Goal: Transaction & Acquisition: Purchase product/service

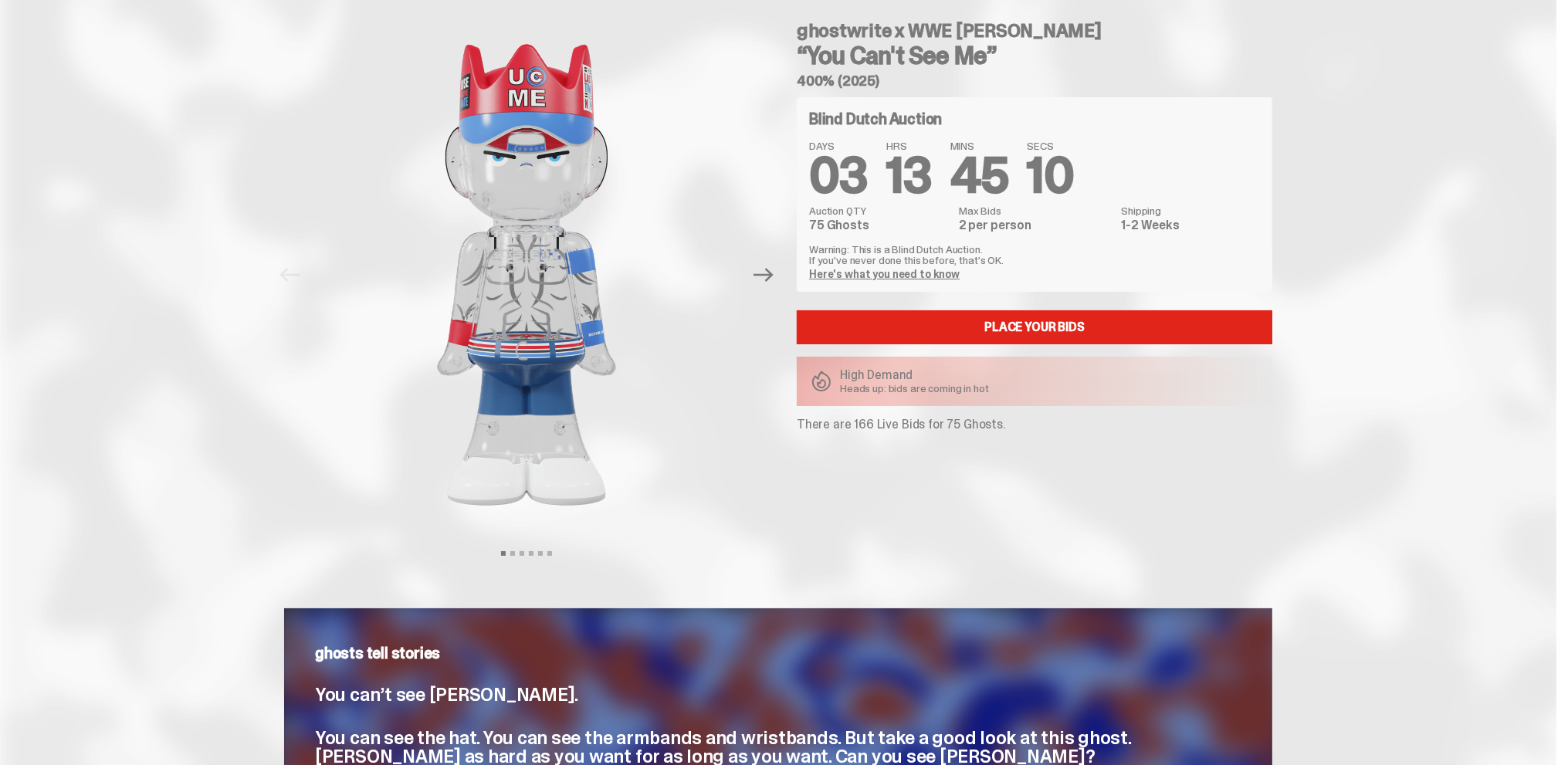
scroll to position [77, 0]
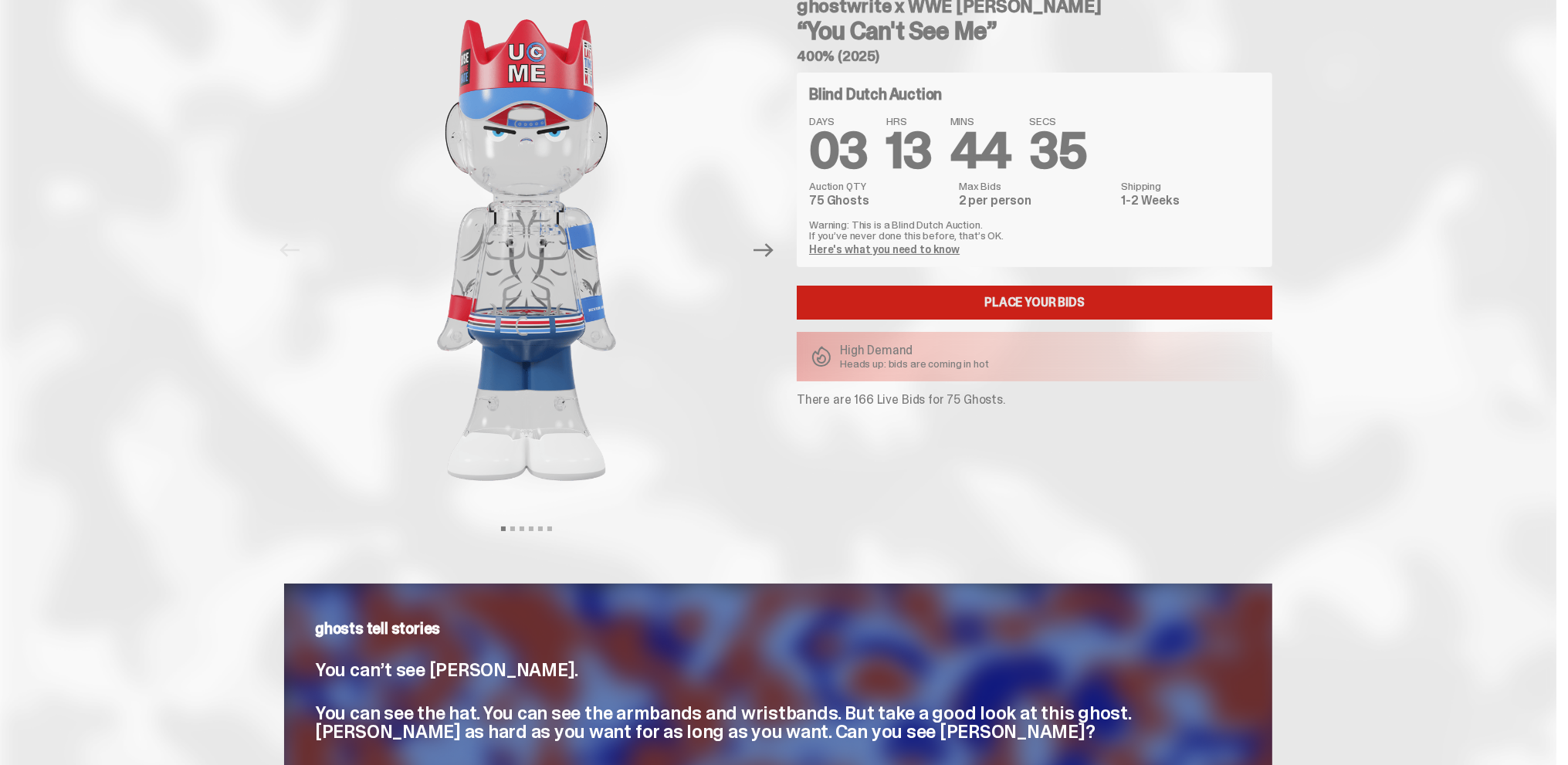
click at [1035, 309] on link "Place your Bids" at bounding box center [1035, 303] width 475 height 34
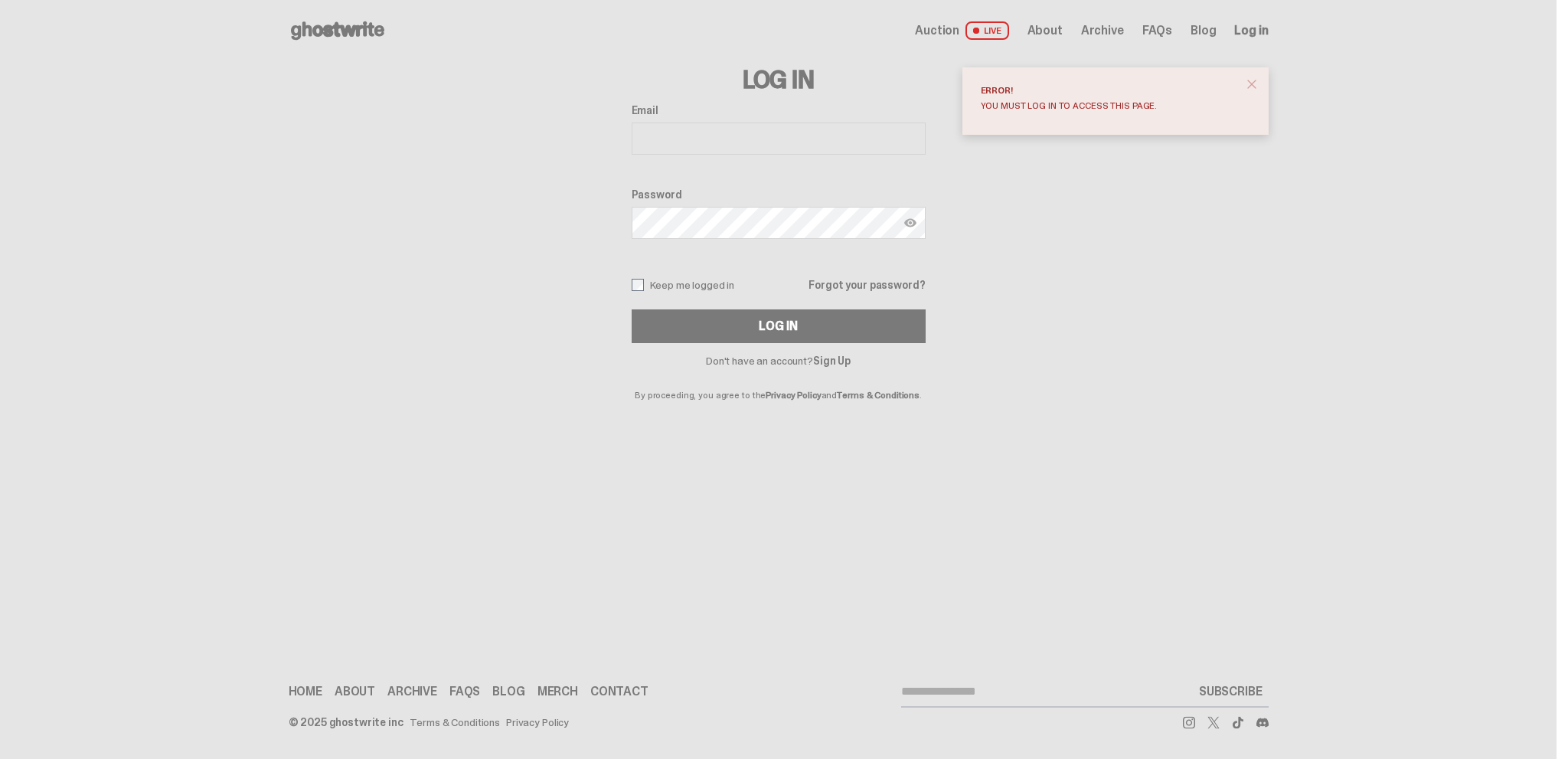
drag, startPoint x: 713, startPoint y: 151, endPoint x: 704, endPoint y: 137, distance: 16.6
click at [712, 149] on input "Email" at bounding box center [778, 139] width 294 height 32
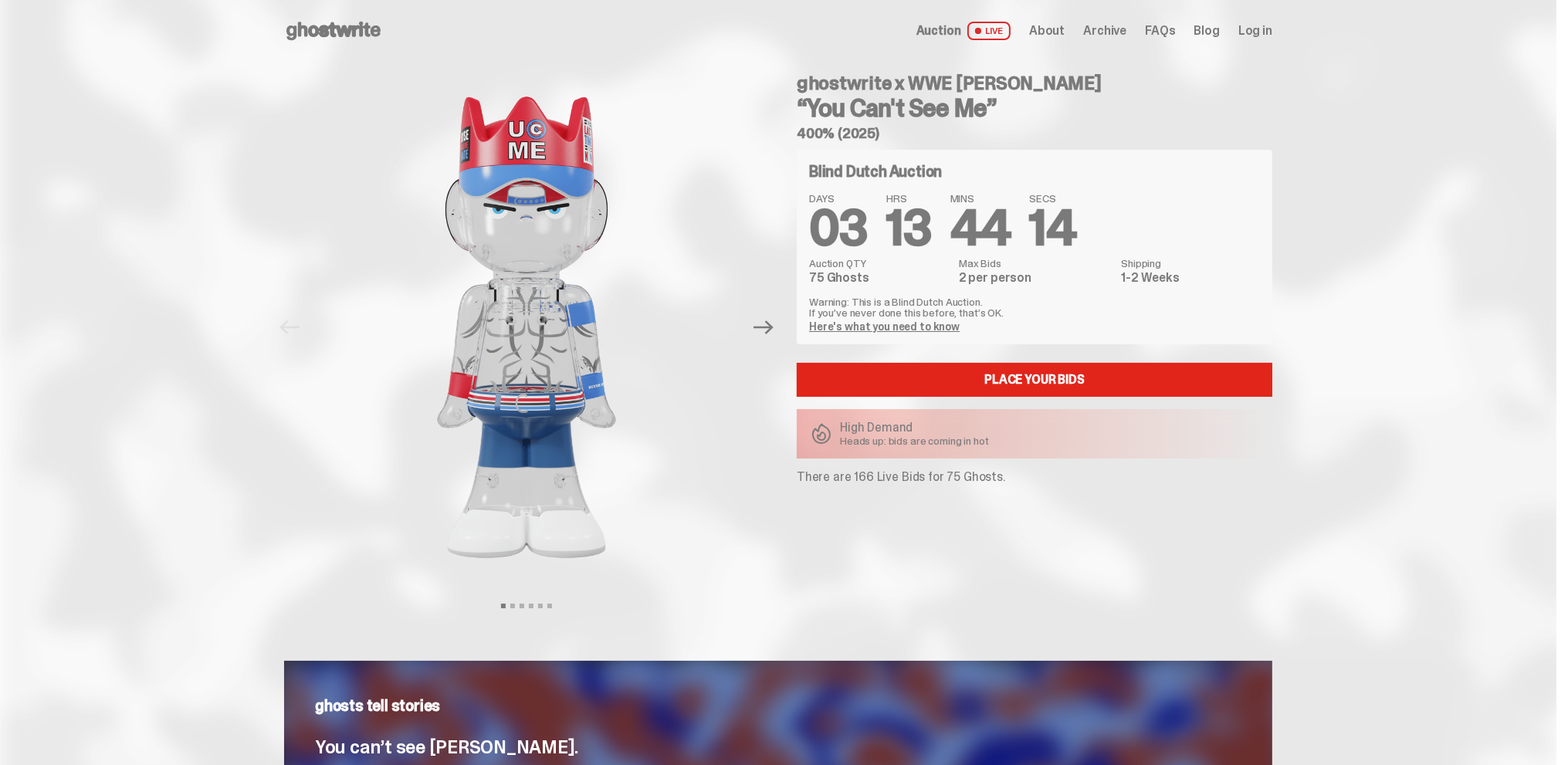
click at [923, 326] on link "Here's what you need to know" at bounding box center [884, 326] width 151 height 13
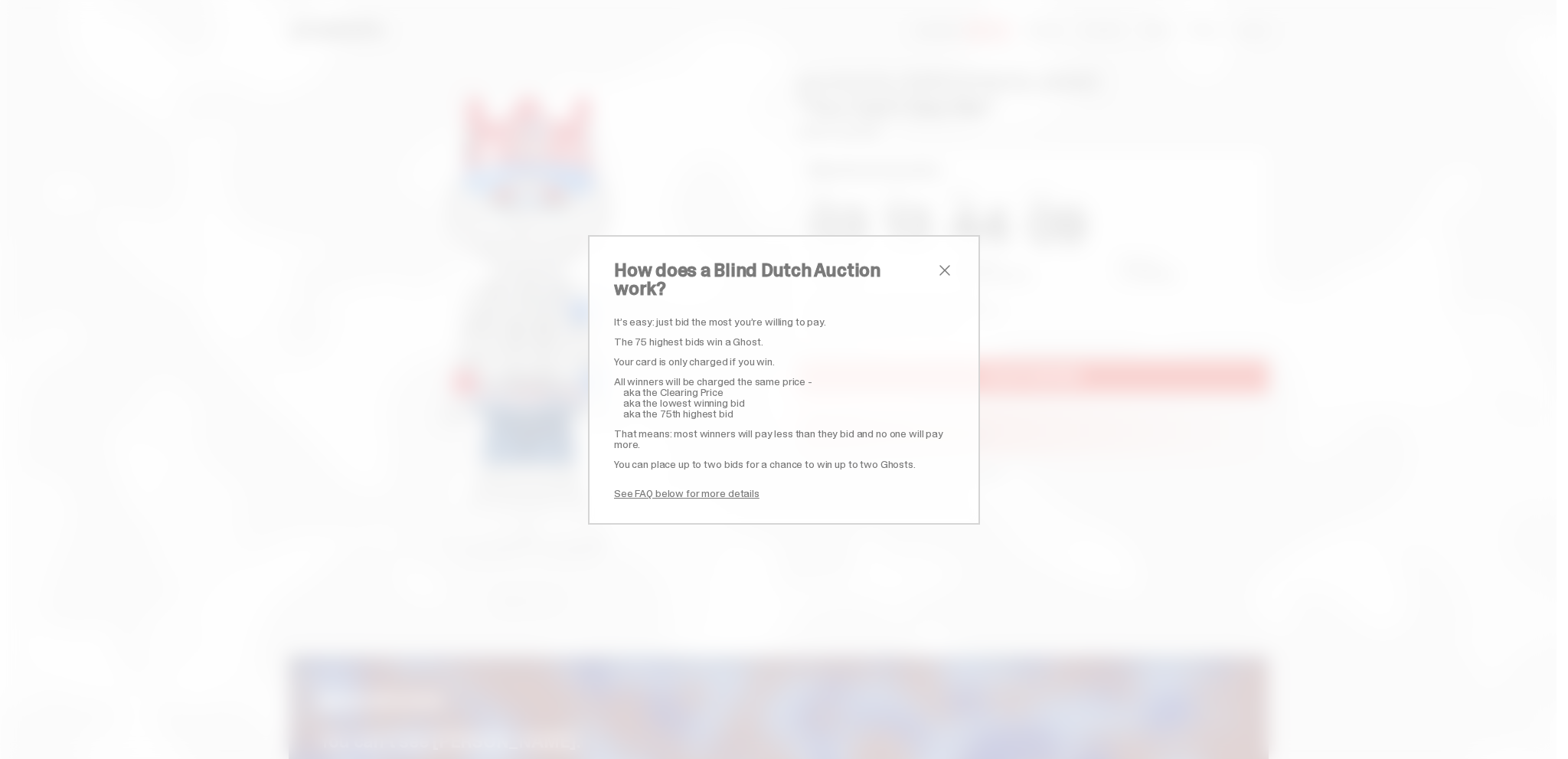
click at [943, 279] on span "close" at bounding box center [945, 270] width 19 height 19
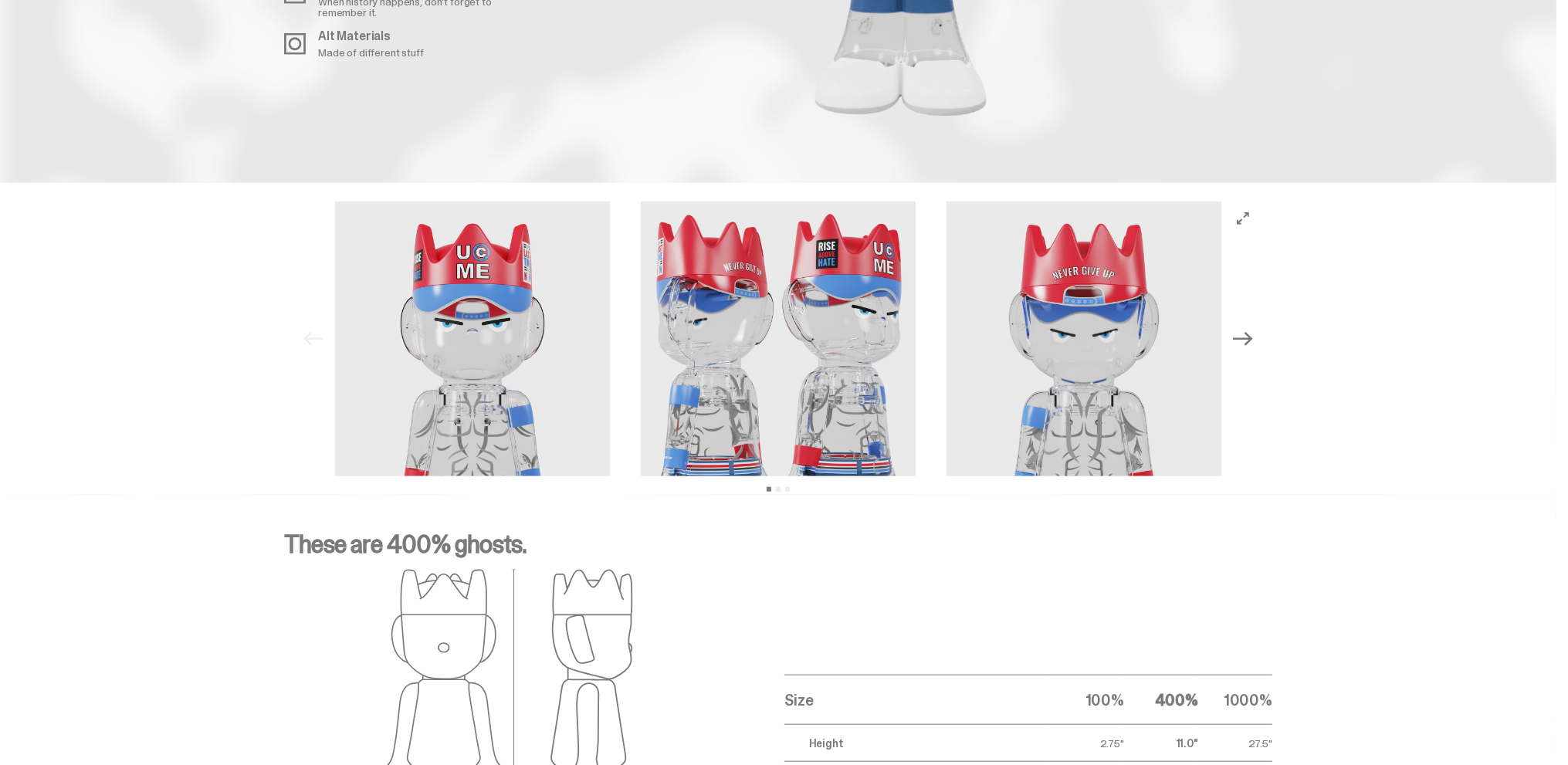
scroll to position [2085, 0]
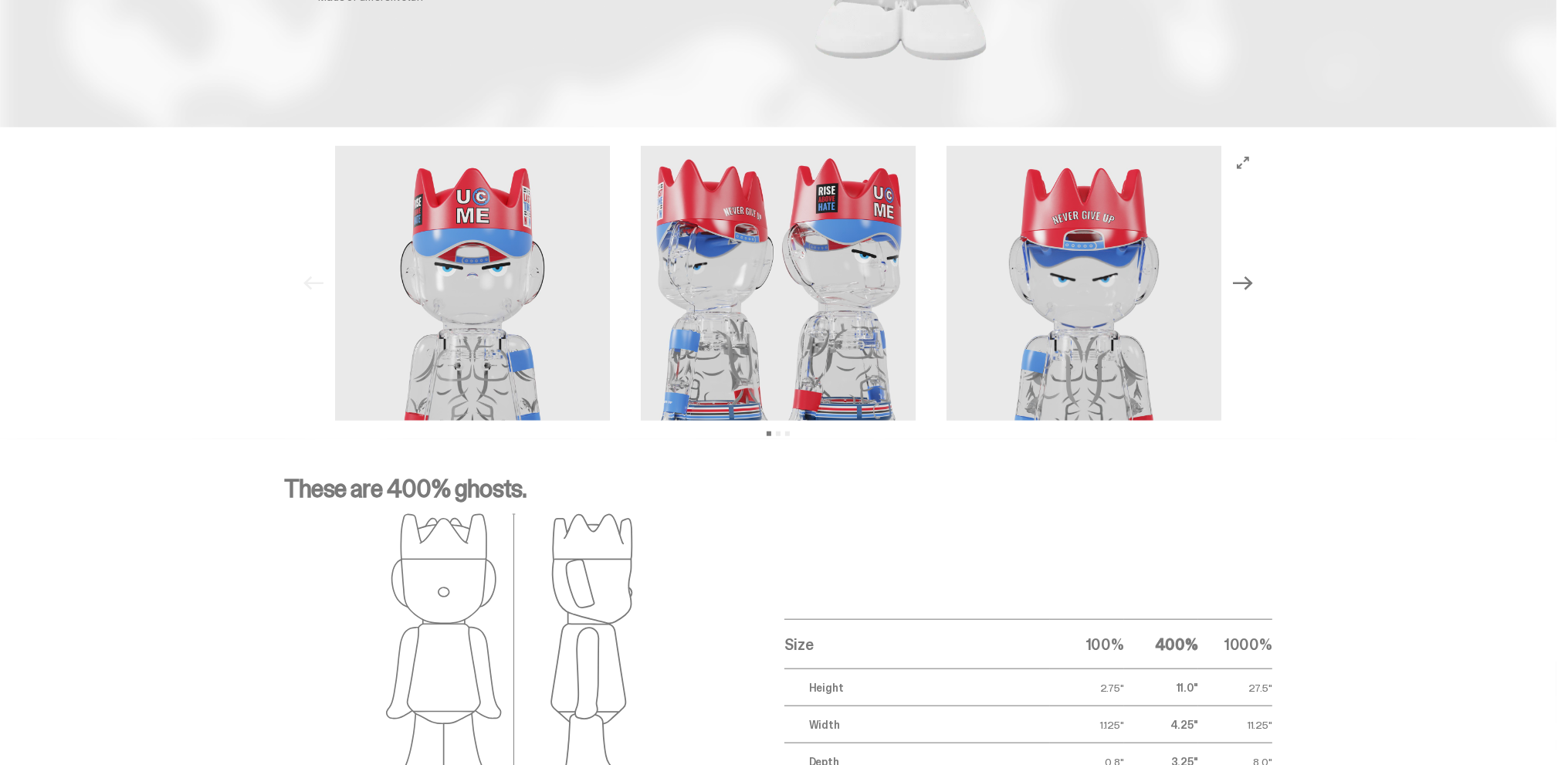
click at [1252, 283] on icon "Next" at bounding box center [1243, 283] width 20 height 20
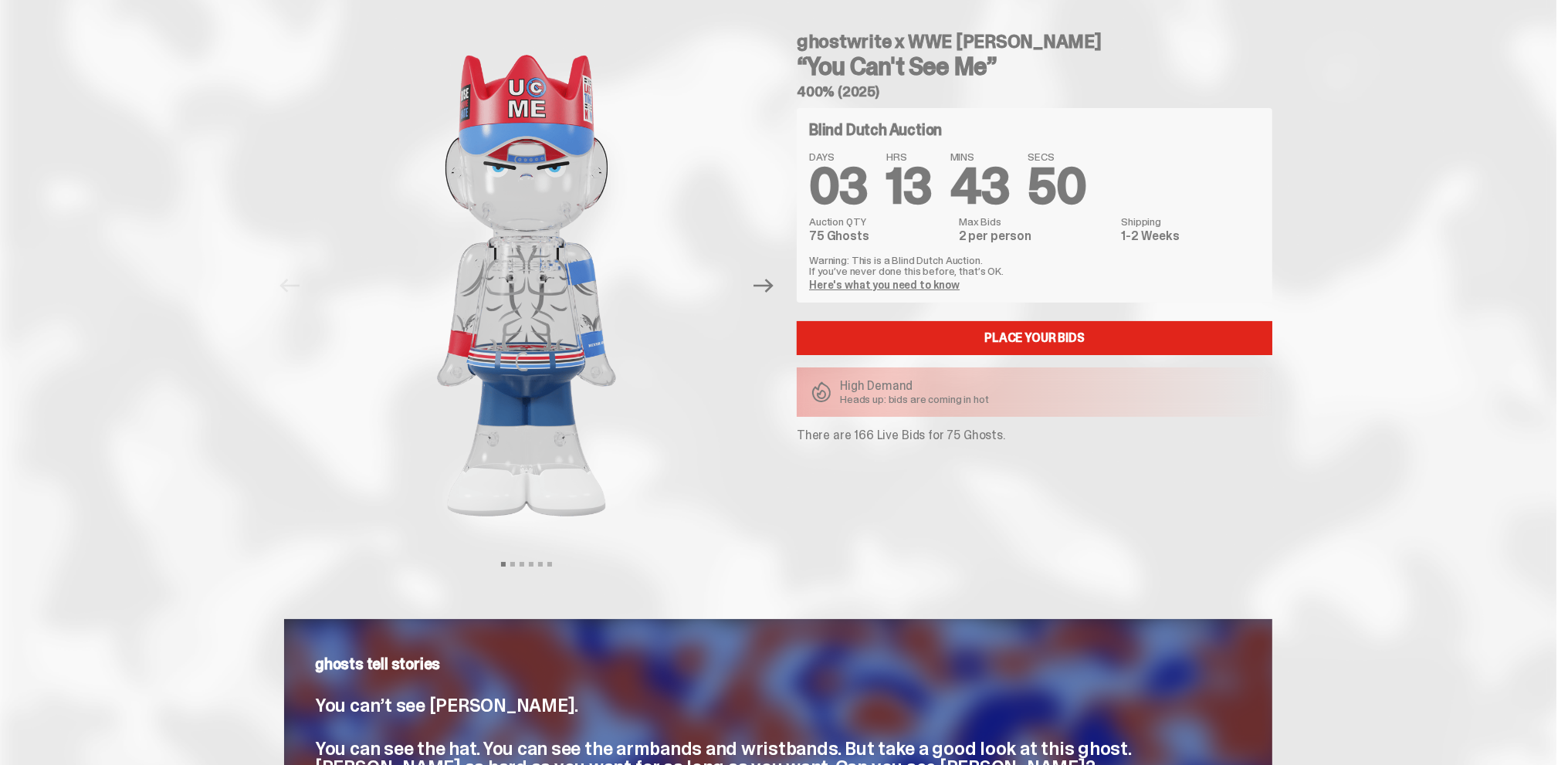
scroll to position [0, 0]
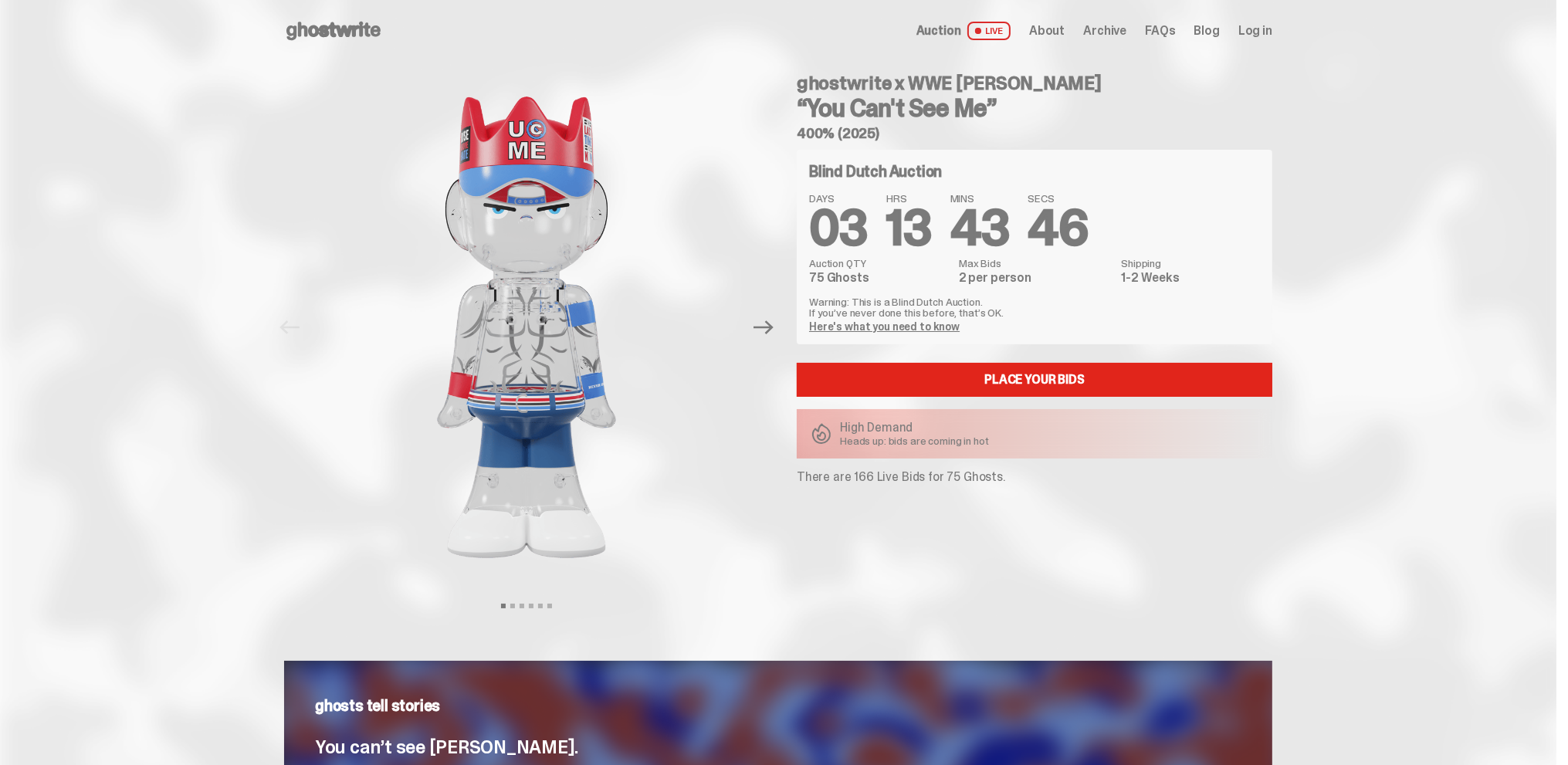
drag, startPoint x: 1031, startPoint y: 109, endPoint x: 793, endPoint y: 75, distance: 240.4
click at [783, 66] on div "Previous Next View slide 1 View slide 2 View slide 3 View slide 4 View slide 5 …" at bounding box center [778, 343] width 988 height 562
